Goal: Task Accomplishment & Management: Manage account settings

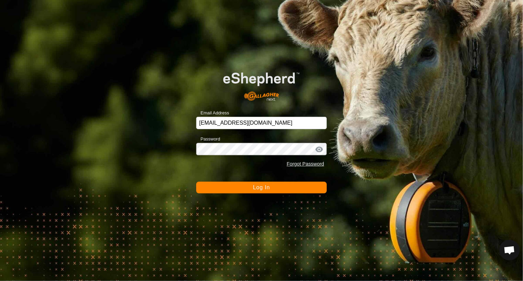
click at [271, 188] on button "Log In" at bounding box center [261, 188] width 131 height 12
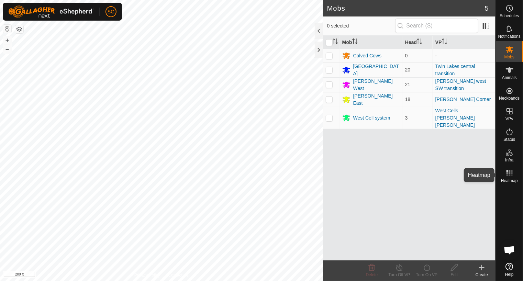
click at [509, 169] on icon at bounding box center [510, 173] width 8 height 8
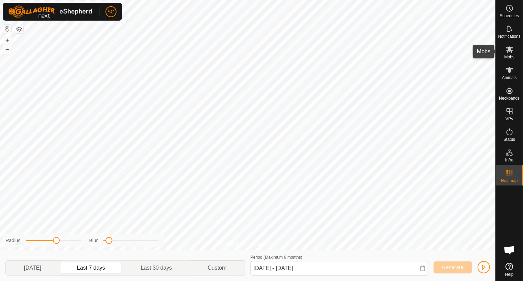
click at [509, 54] on es-mob-svg-icon at bounding box center [510, 49] width 12 height 11
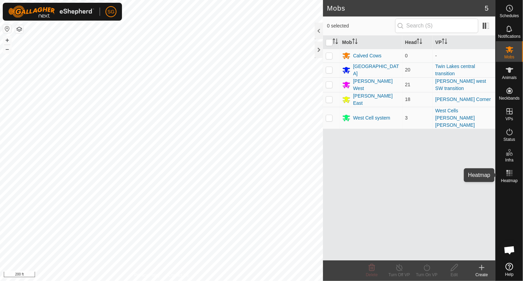
click at [506, 176] on icon at bounding box center [510, 173] width 8 height 8
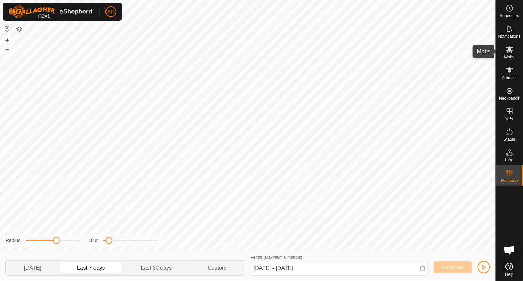
click at [510, 51] on icon at bounding box center [510, 49] width 8 height 7
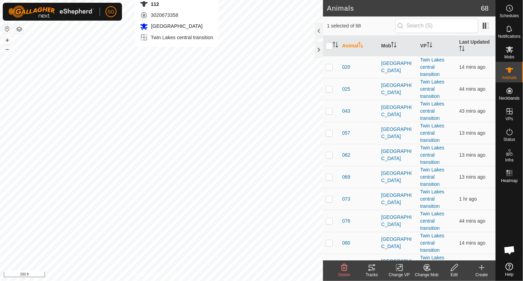
checkbox input "true"
checkbox input "false"
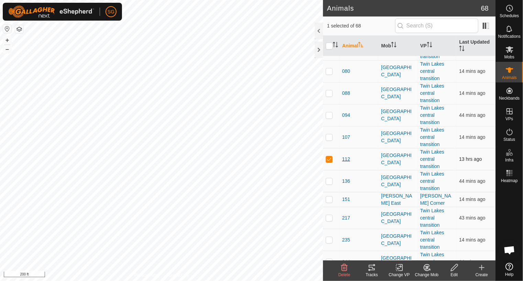
click at [346, 160] on span "112" at bounding box center [346, 159] width 8 height 7
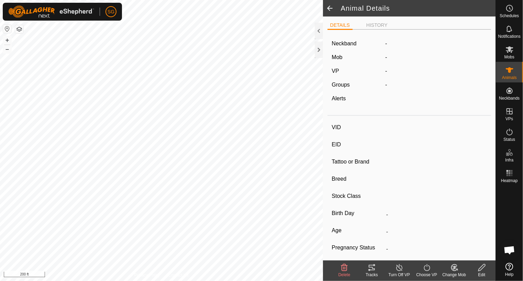
type input "112"
type input "-"
type input "112"
type input "Angus"
type input "Cow"
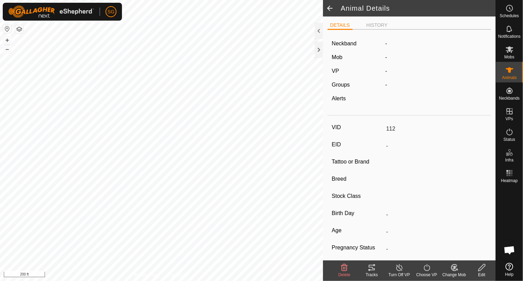
type input "Pregnant"
type input "0 kg"
type input "-"
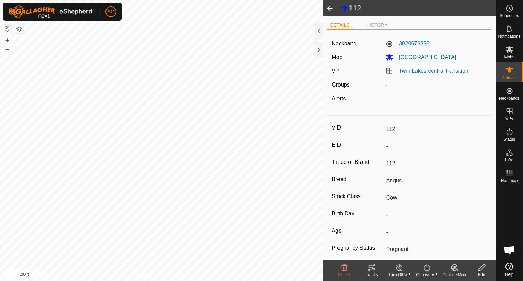
click at [417, 45] on label "3020673358" at bounding box center [407, 44] width 44 height 8
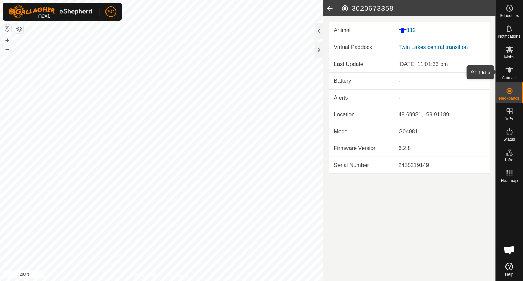
click at [514, 73] on es-animals-svg-icon at bounding box center [510, 70] width 12 height 11
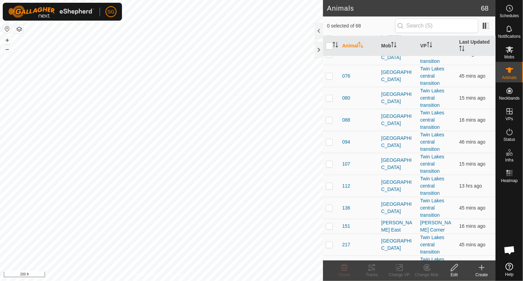
scroll to position [241, 0]
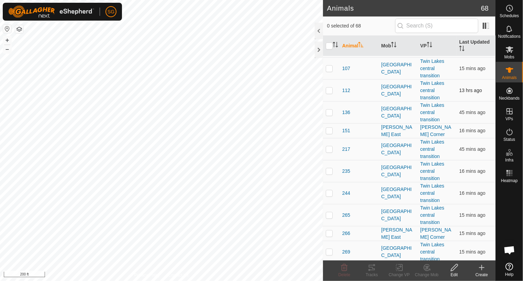
click at [328, 88] on p-checkbox at bounding box center [329, 91] width 7 height 6
checkbox input "true"
click at [349, 91] on span "112" at bounding box center [346, 90] width 8 height 7
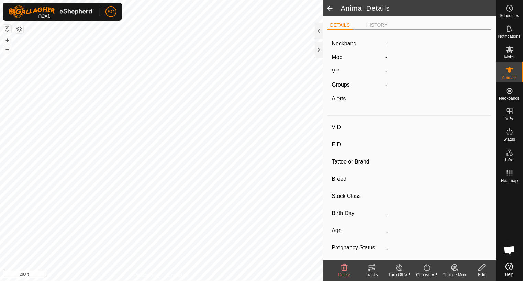
type input "112"
type input "-"
type input "112"
type input "Angus"
type input "Cow"
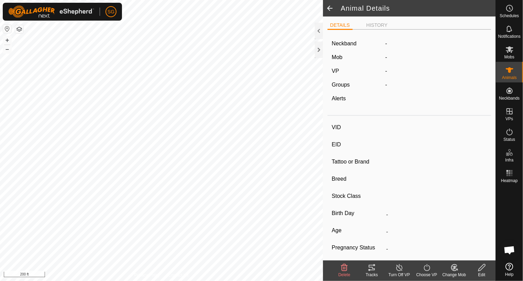
type input "Pregnant"
type input "0 kg"
type input "-"
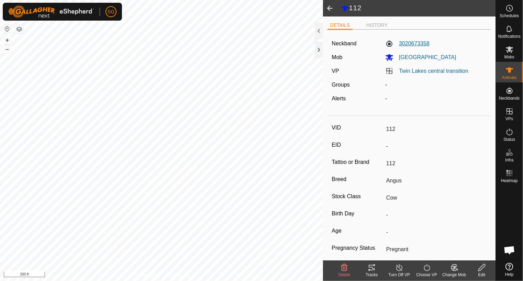
click at [409, 42] on label "3020673358" at bounding box center [407, 44] width 44 height 8
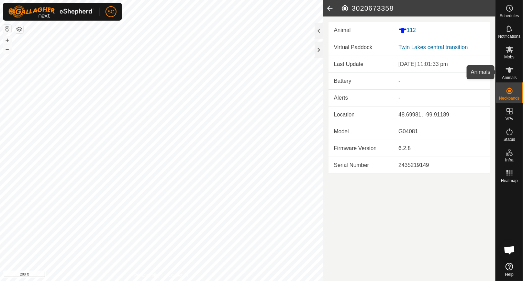
click at [512, 73] on icon at bounding box center [510, 70] width 8 height 8
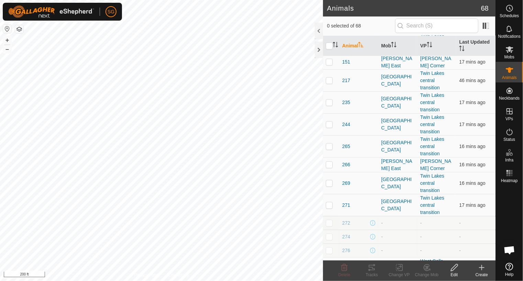
scroll to position [516, 0]
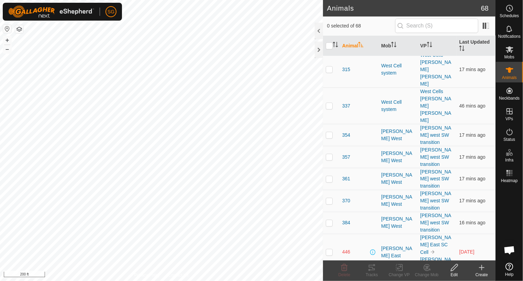
click at [330, 250] on p-checkbox at bounding box center [329, 253] width 7 height 6
checkbox input "true"
click at [349, 249] on span "446" at bounding box center [346, 252] width 8 height 7
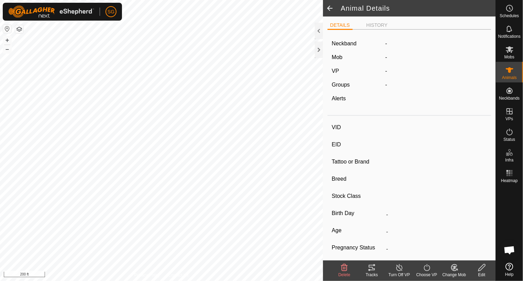
type input "446"
type input "-"
type input "446"
type input "Angus"
type input "Cow"
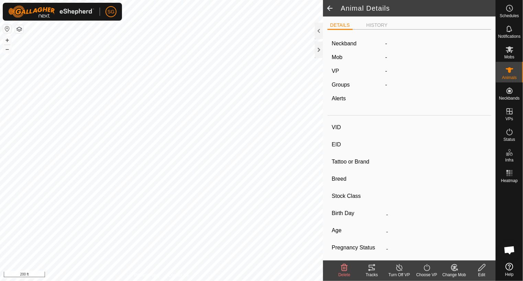
type input "Pregnant"
type input "0 kg"
type input "-"
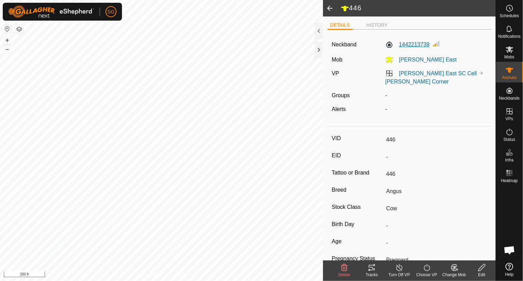
click at [418, 44] on label "1442213739" at bounding box center [407, 45] width 44 height 8
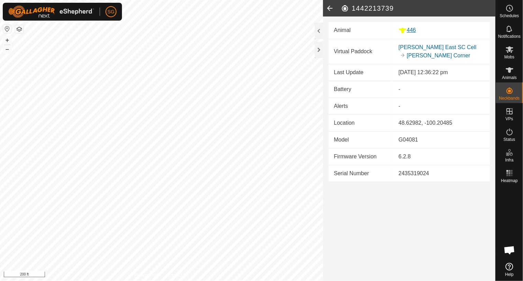
click at [411, 30] on div "446" at bounding box center [442, 30] width 86 height 9
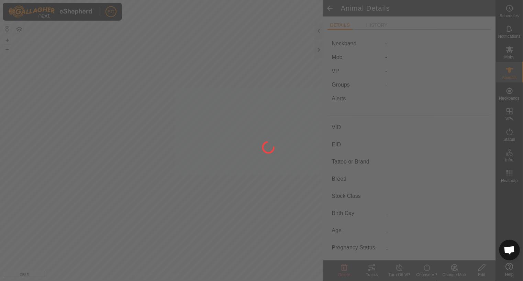
type input "446"
type input "-"
type input "446"
type input "Angus"
type input "Cow"
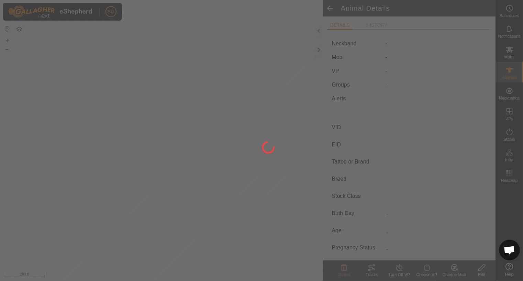
type input "Pregnant"
type input "0 kg"
type input "-"
type input "446"
type input "-"
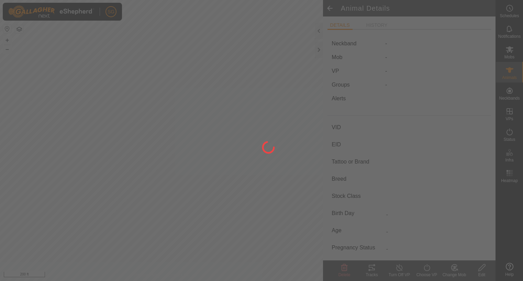
type input "446"
type input "Angus"
type input "Cow"
type input "Pregnant"
type input "0 kg"
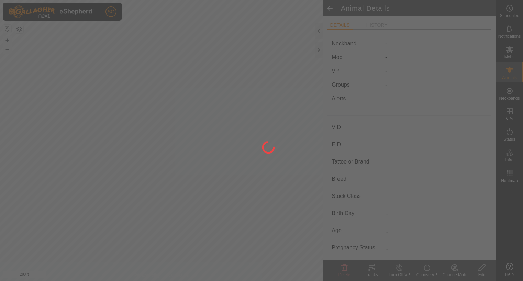
type input "-"
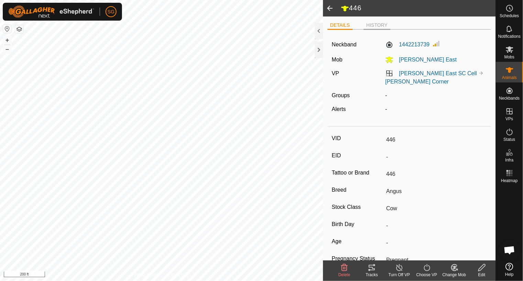
click at [379, 23] on li "HISTORY" at bounding box center [377, 26] width 27 height 8
